Goal: Transaction & Acquisition: Book appointment/travel/reservation

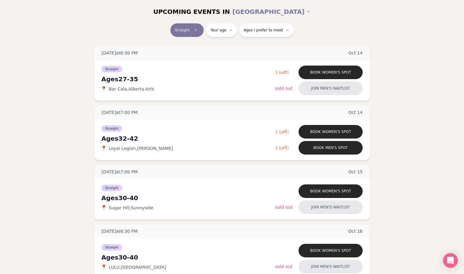
scroll to position [87, 0]
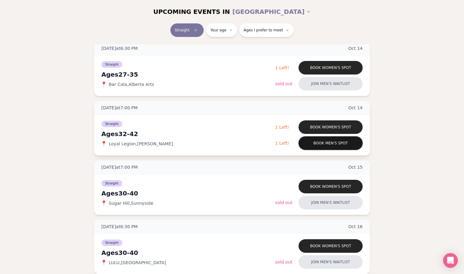
click at [337, 143] on button "Book men's spot" at bounding box center [330, 143] width 64 height 14
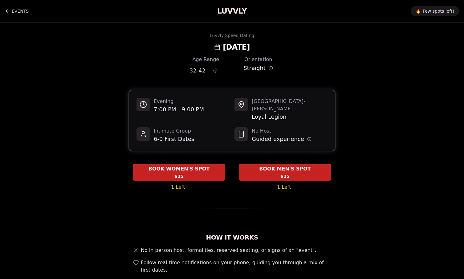
click at [277, 112] on span "Loyal Legion" at bounding box center [290, 116] width 76 height 9
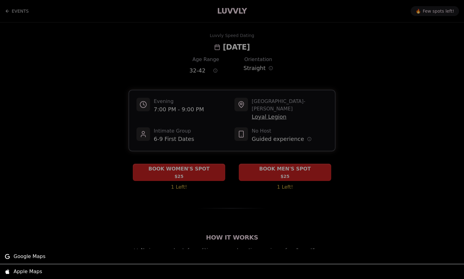
click at [45, 166] on div at bounding box center [232, 139] width 464 height 279
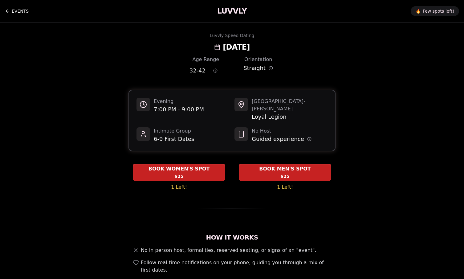
click at [6, 15] on link "EVENTS" at bounding box center [17, 11] width 24 height 12
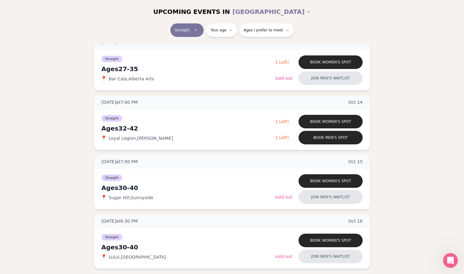
scroll to position [35, 0]
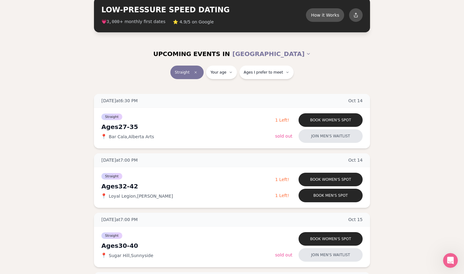
click at [178, 22] on span "⭐ 4.9/5 on Google" at bounding box center [193, 22] width 41 height 6
click at [387, 64] on div "UPCOMING EVENTS IN [GEOGRAPHIC_DATA]" at bounding box center [231, 53] width 355 height 23
click at [449, 259] on icon "Open Intercom Messenger" at bounding box center [449, 260] width 10 height 10
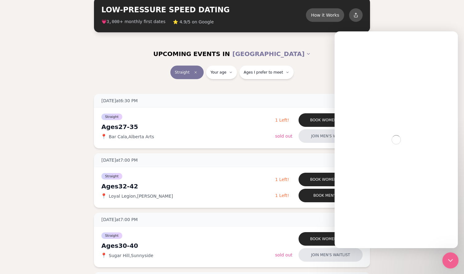
scroll to position [0, 0]
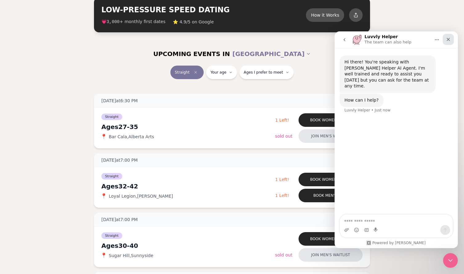
click at [446, 42] on icon "Close" at bounding box center [448, 39] width 5 height 5
